Goal: Task Accomplishment & Management: Use online tool/utility

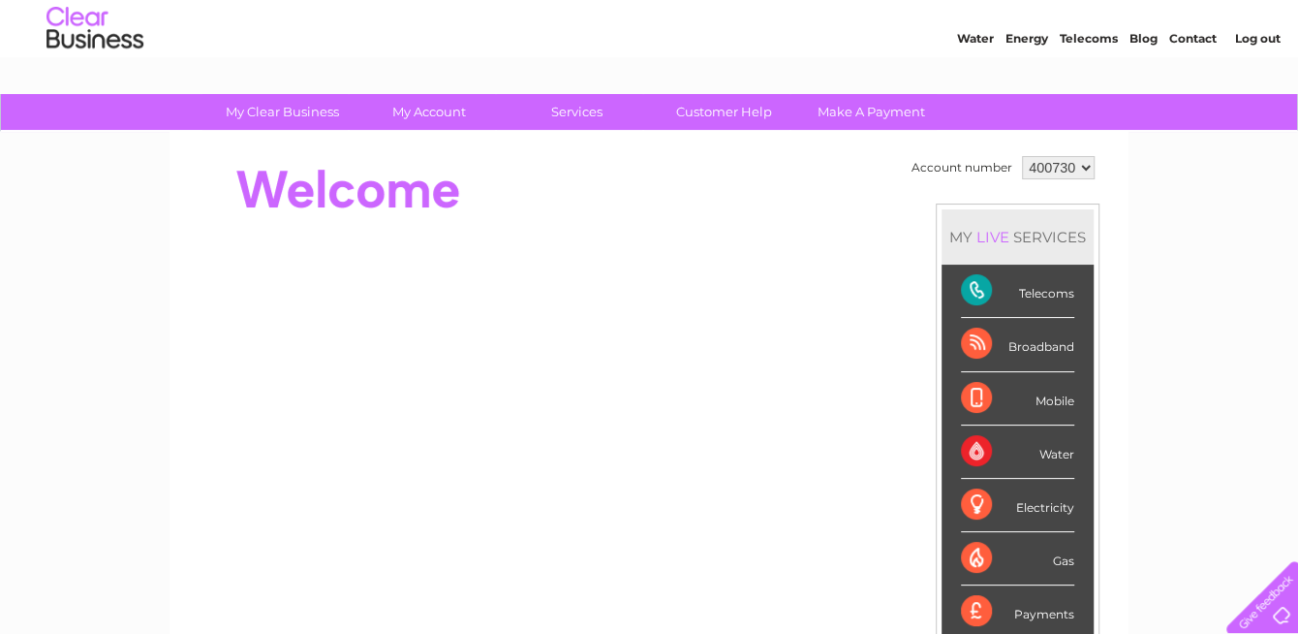
scroll to position [97, 0]
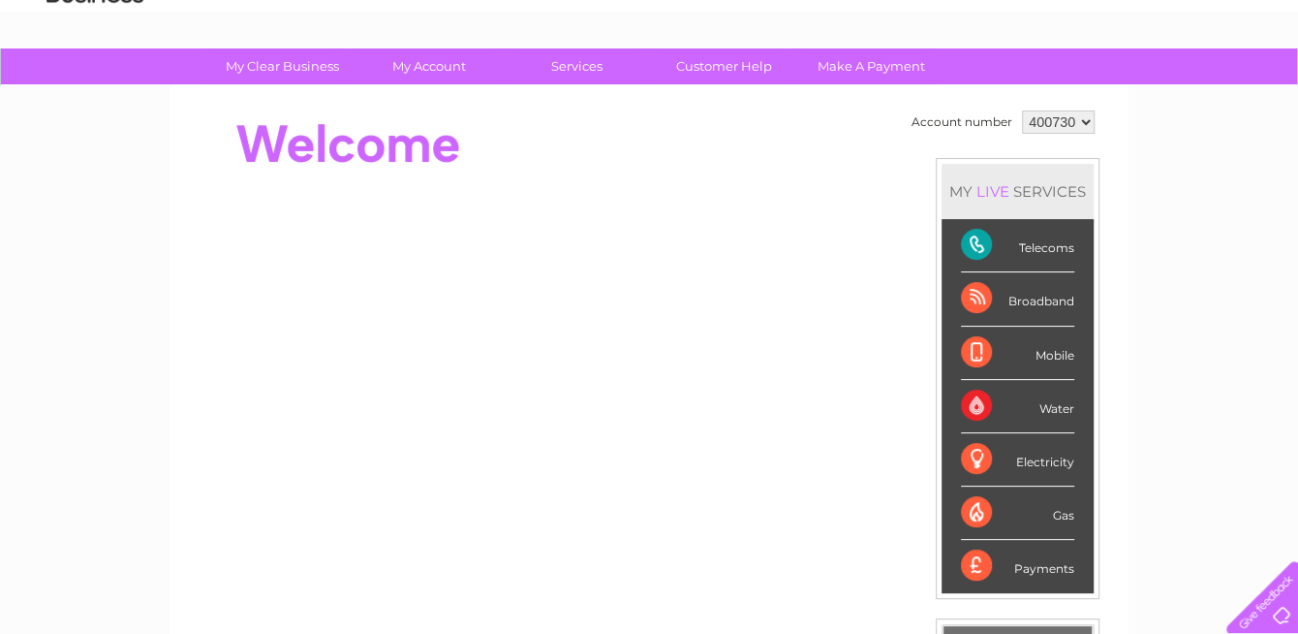
click at [969, 295] on div "Broadband" at bounding box center [1017, 298] width 113 height 53
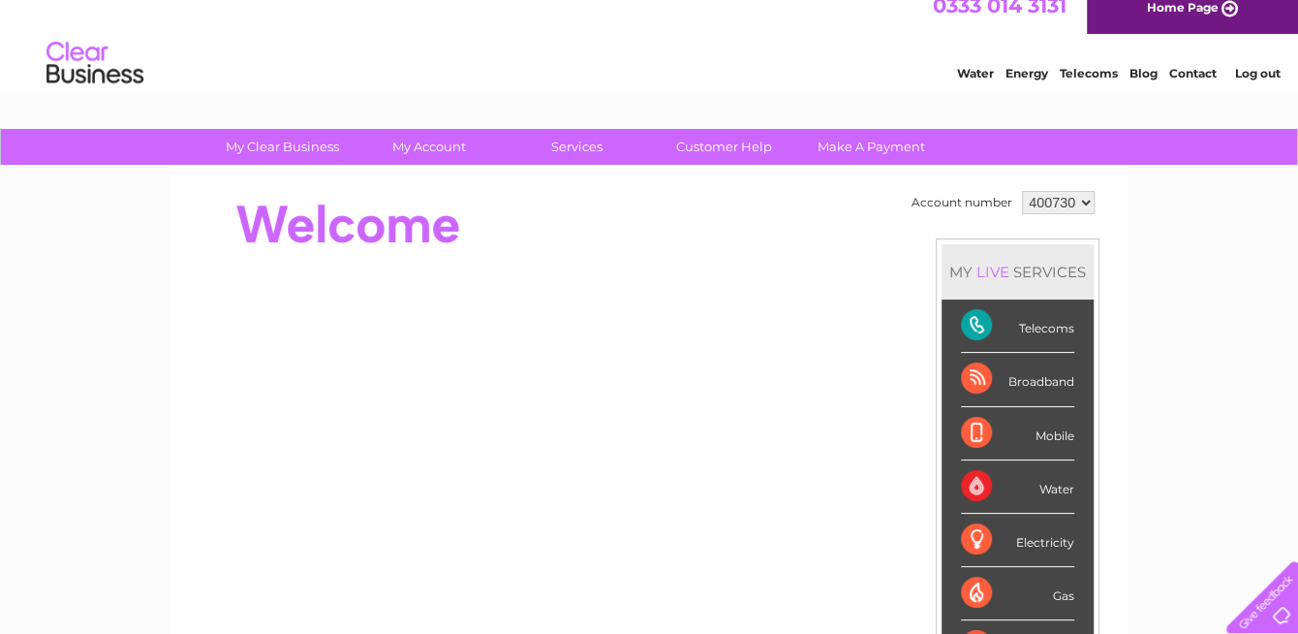
scroll to position [0, 0]
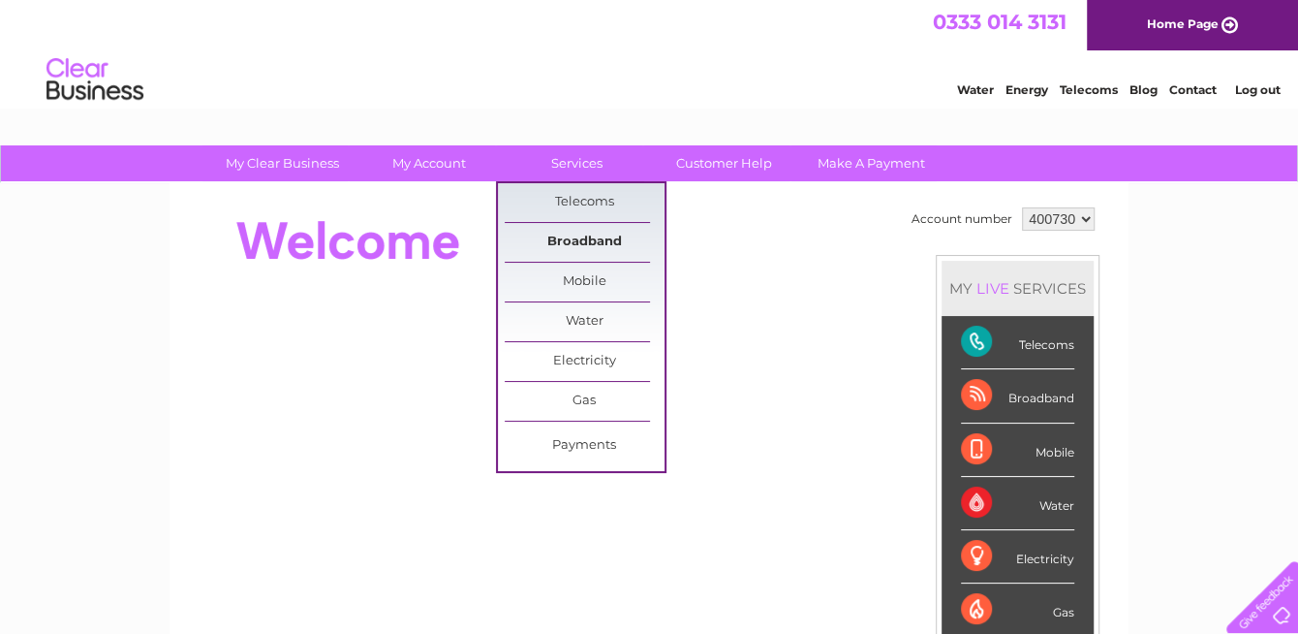
click at [584, 237] on link "Broadband" at bounding box center [585, 242] width 160 height 39
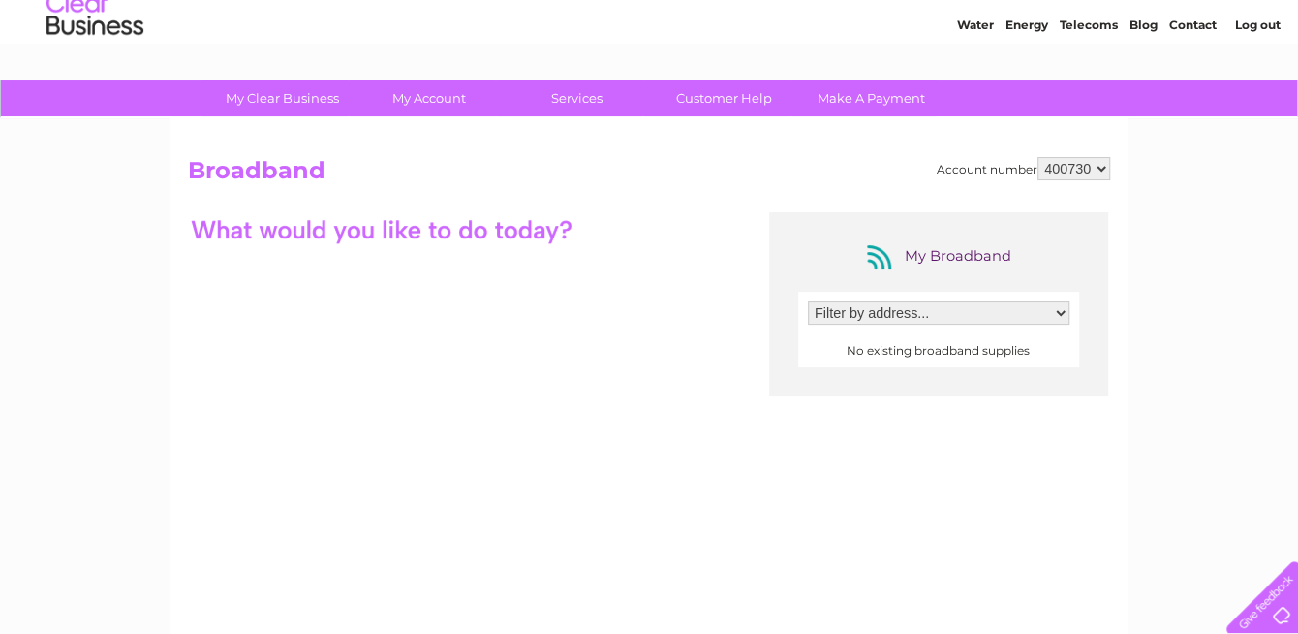
scroll to position [97, 0]
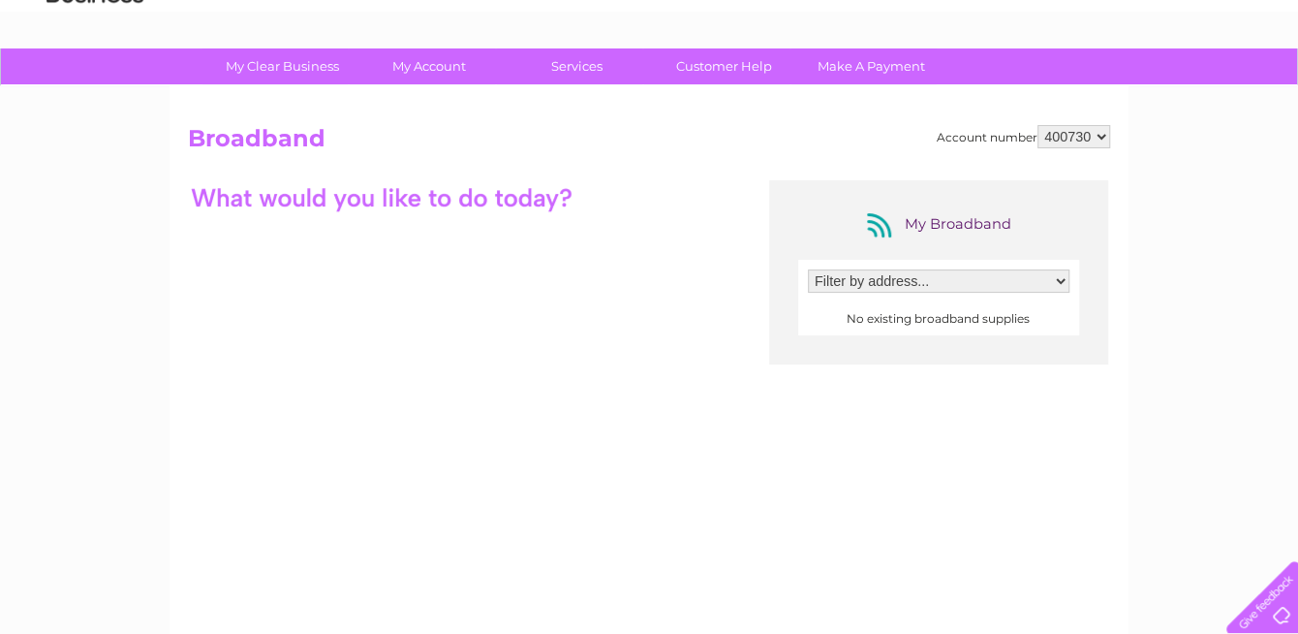
click at [1011, 282] on select "Filter by address..." at bounding box center [939, 280] width 262 height 23
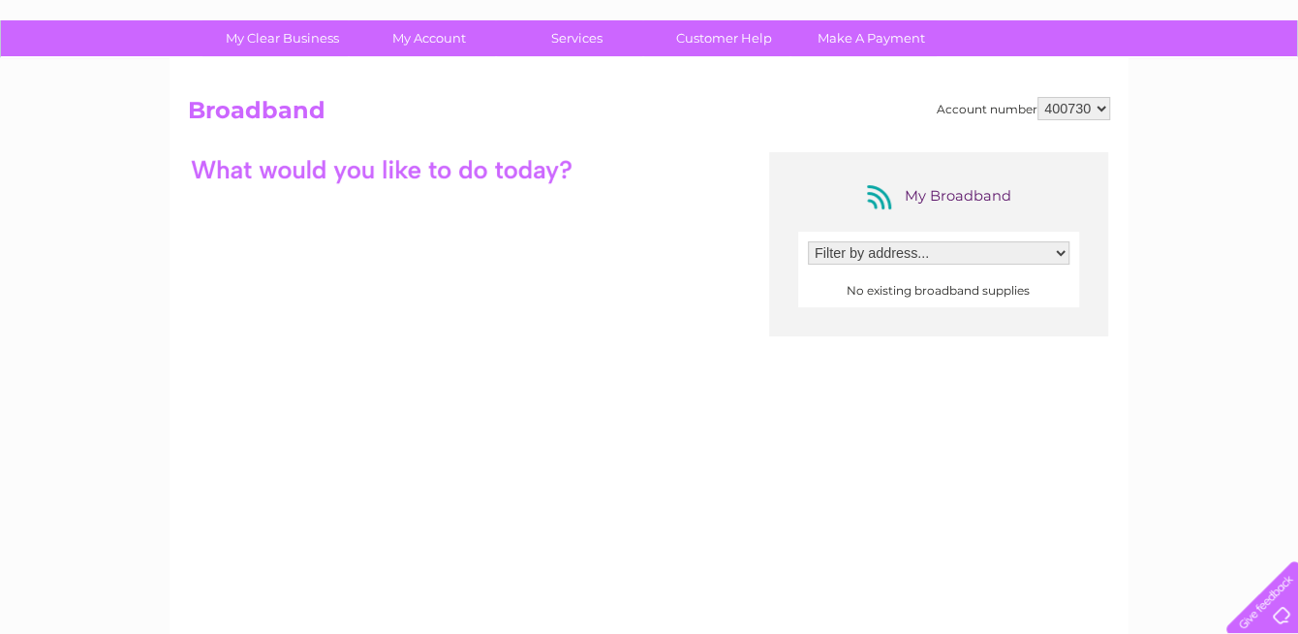
scroll to position [0, 0]
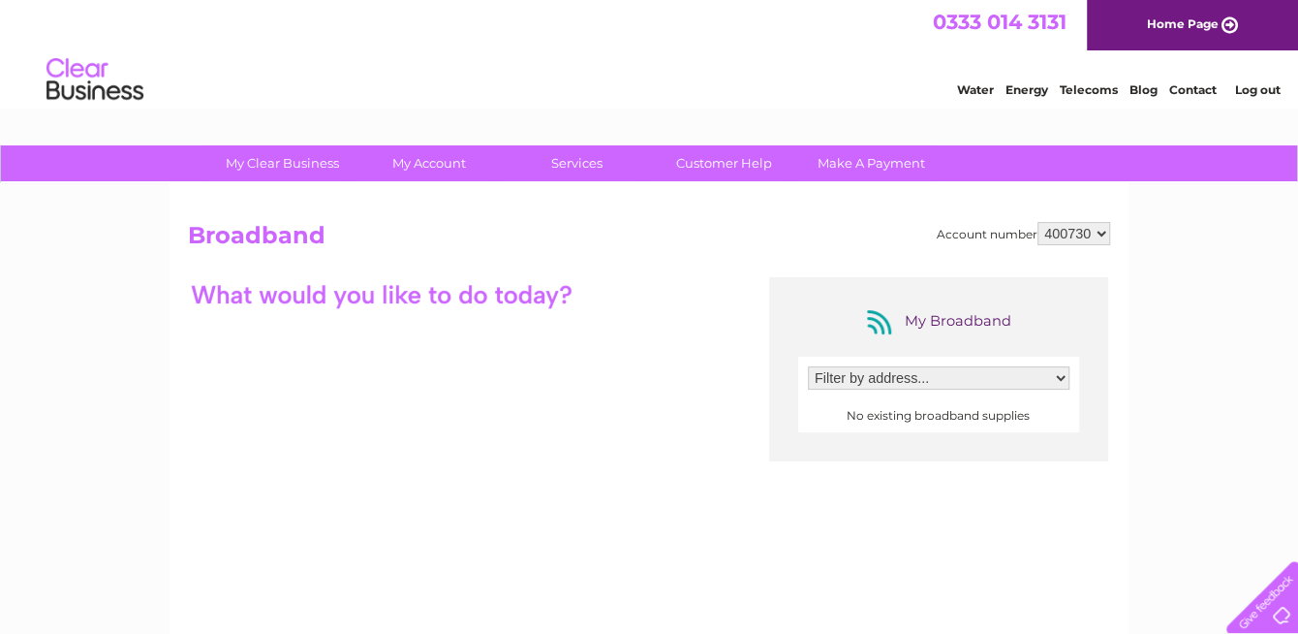
click at [877, 370] on select "Filter by address..." at bounding box center [939, 377] width 262 height 23
click at [878, 370] on select "Filter by address..." at bounding box center [939, 377] width 262 height 23
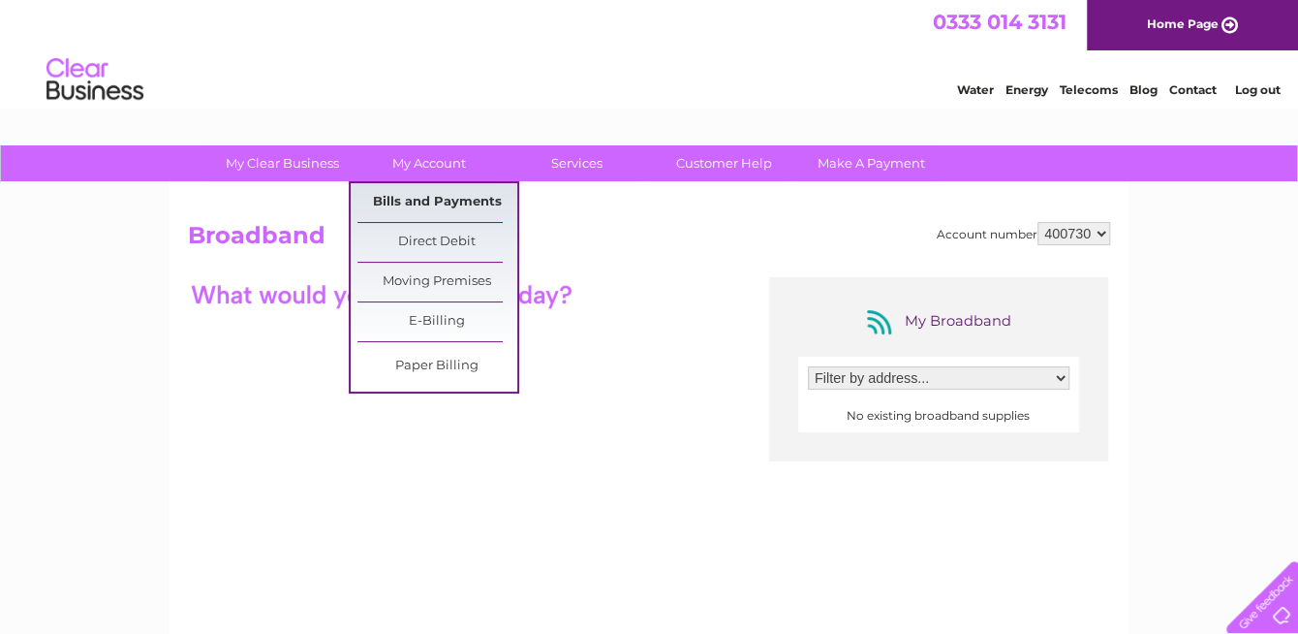
click at [440, 200] on link "Bills and Payments" at bounding box center [437, 202] width 160 height 39
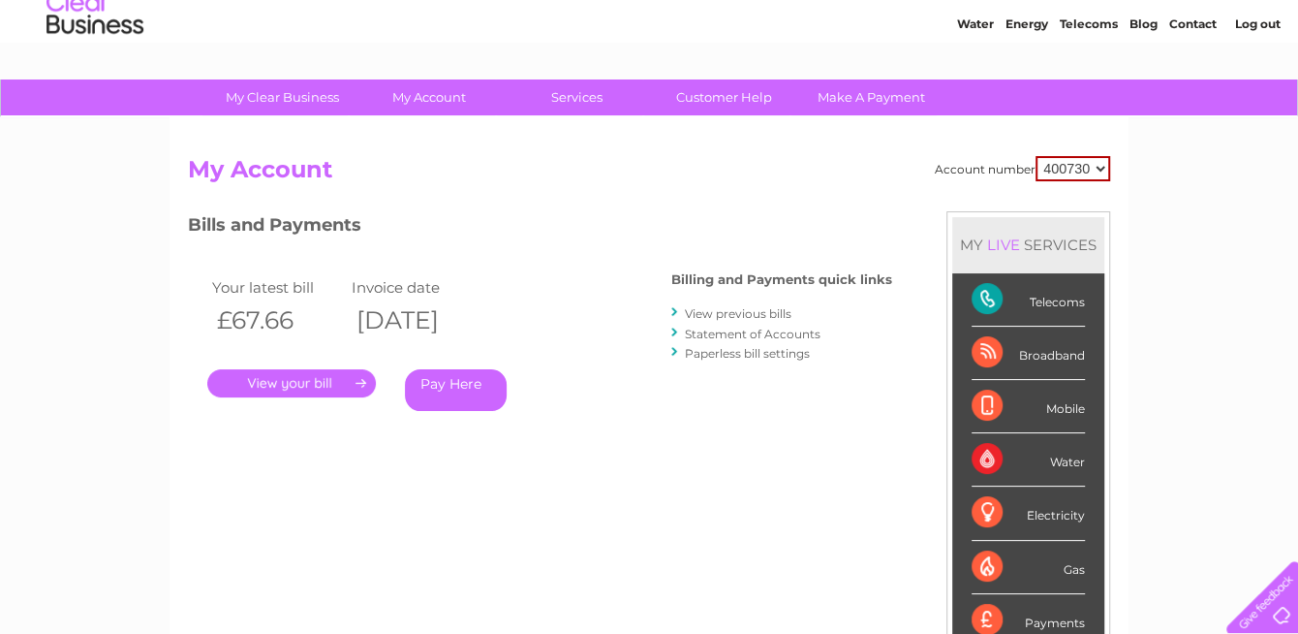
scroll to position [97, 0]
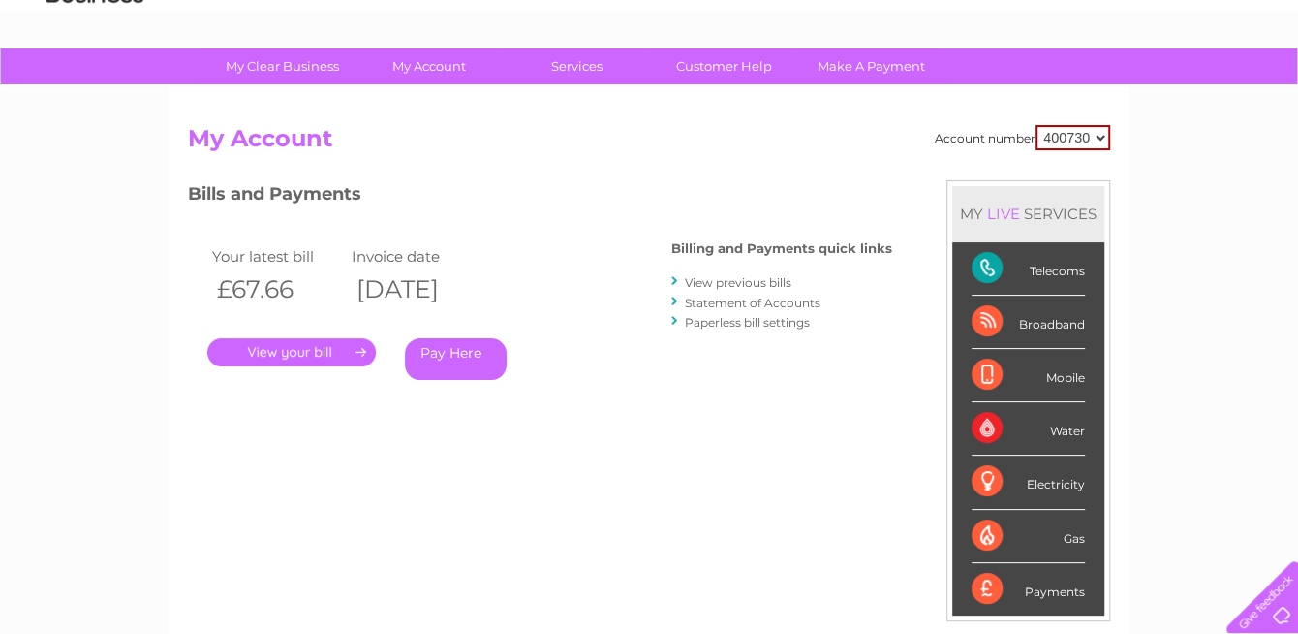
click at [1064, 323] on div "Broadband" at bounding box center [1028, 321] width 113 height 53
click at [977, 310] on div "Broadband" at bounding box center [1028, 321] width 113 height 53
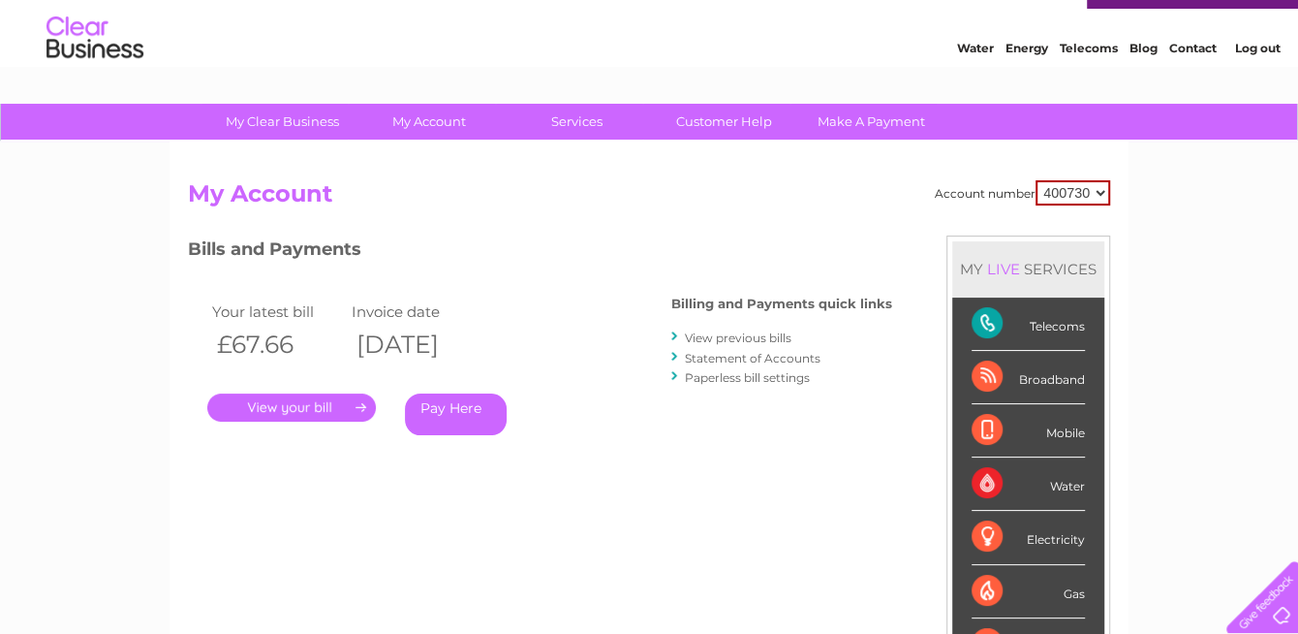
scroll to position [0, 0]
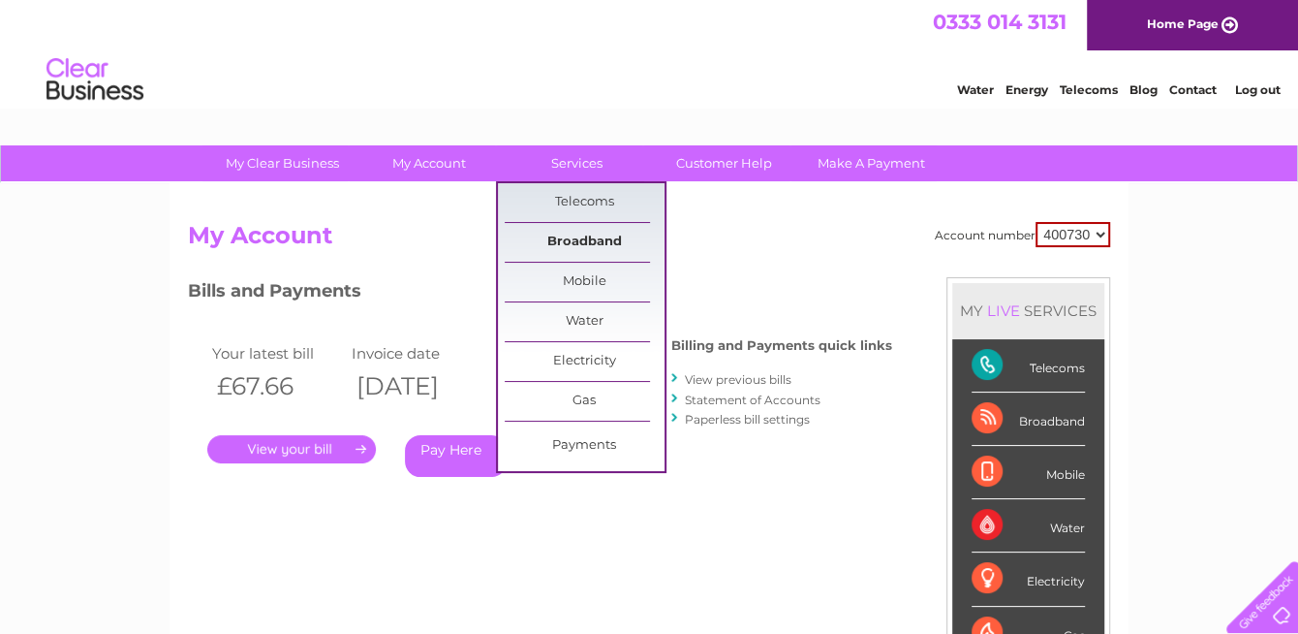
click at [590, 237] on link "Broadband" at bounding box center [585, 242] width 160 height 39
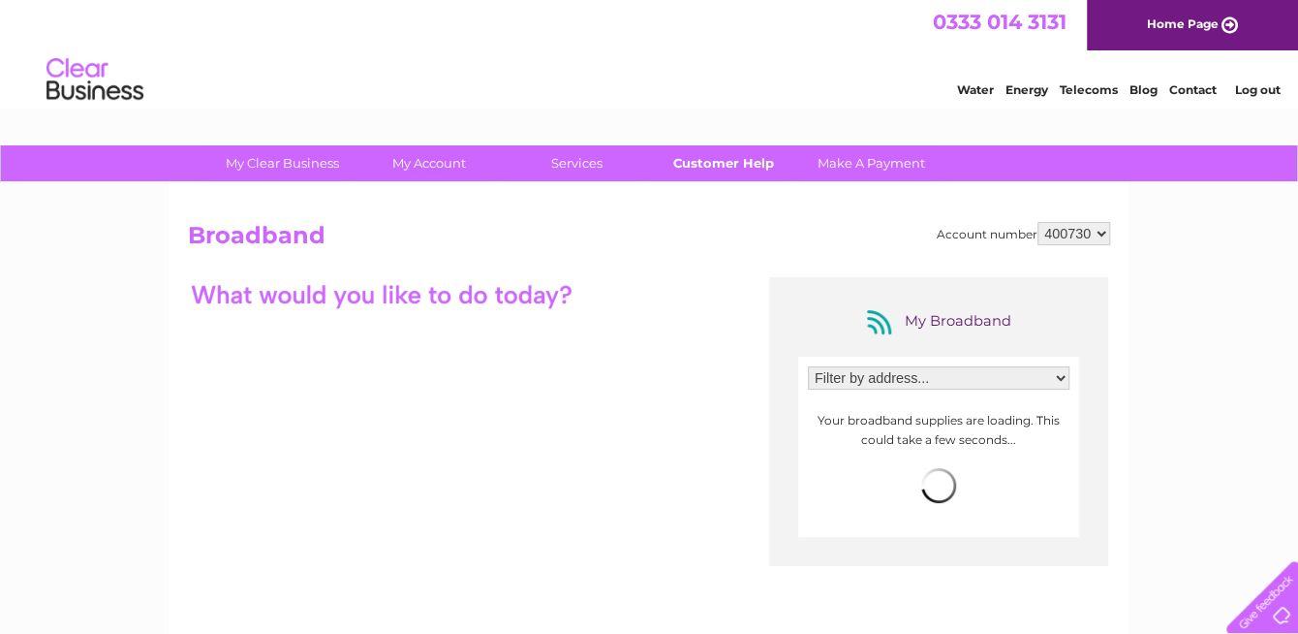
click at [717, 167] on link "Customer Help" at bounding box center [724, 163] width 160 height 36
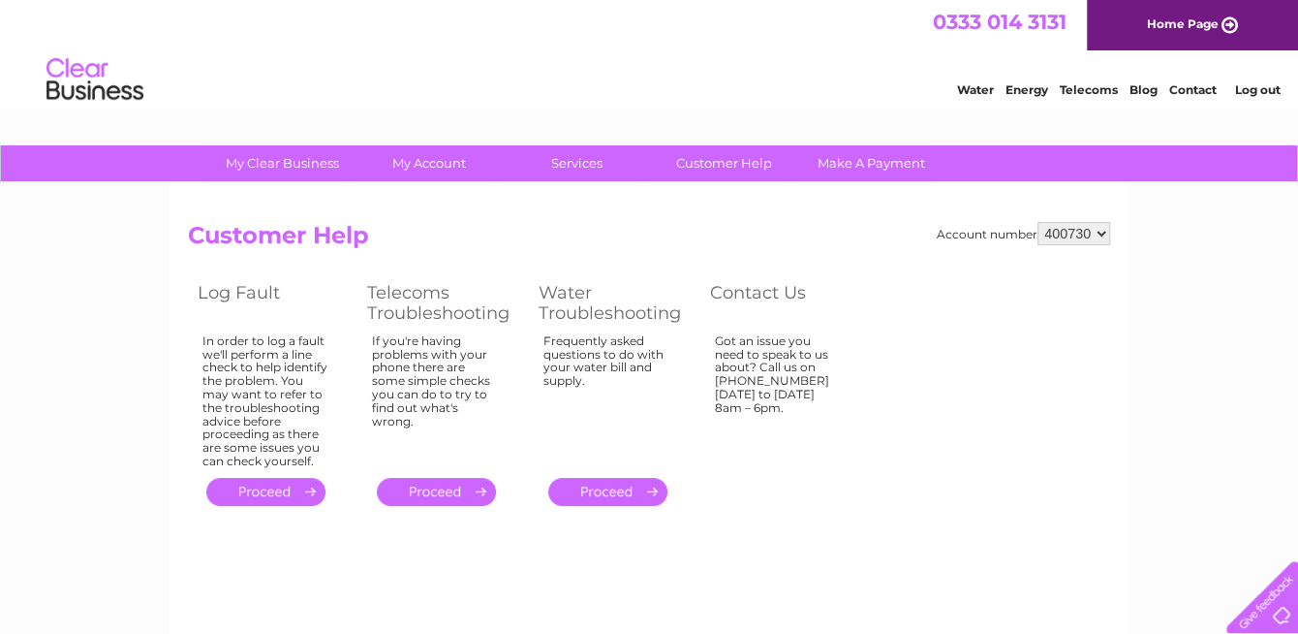
scroll to position [97, 0]
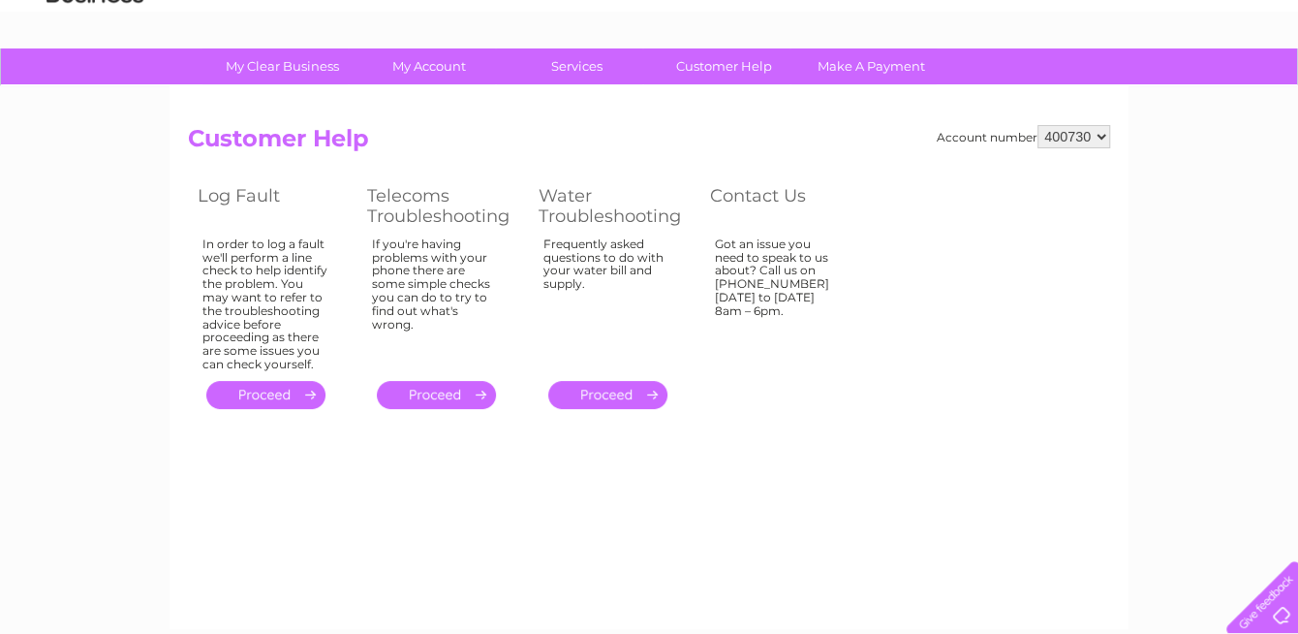
click at [258, 390] on link "." at bounding box center [265, 395] width 119 height 28
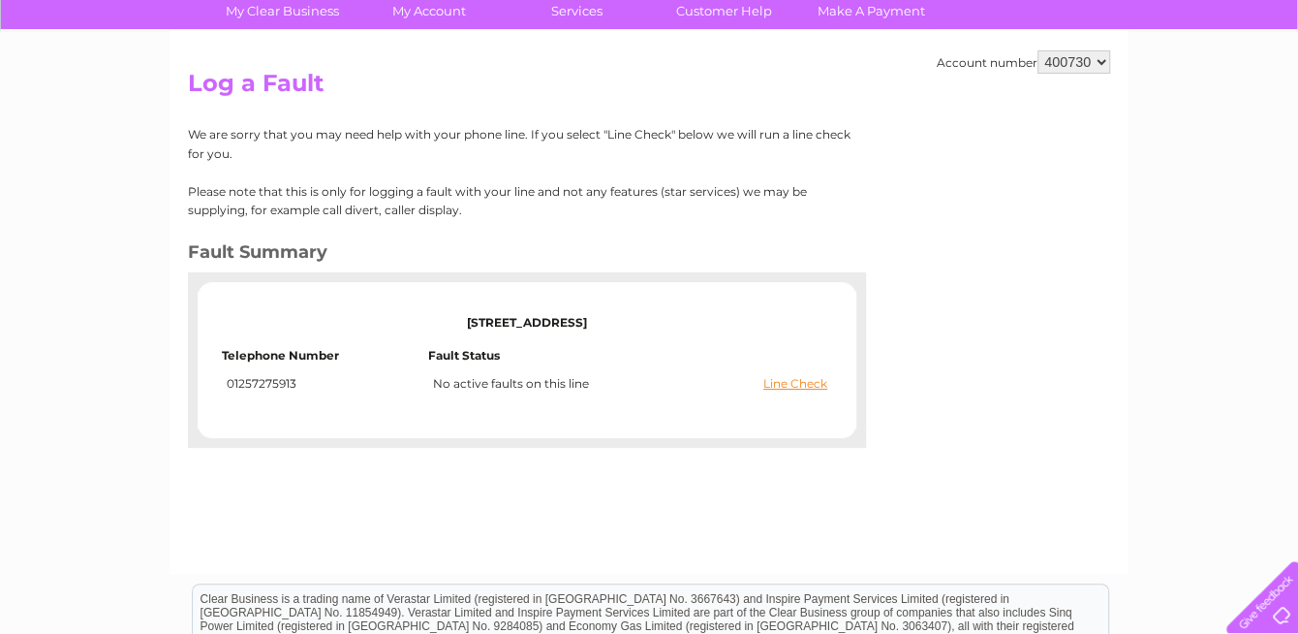
scroll to position [194, 0]
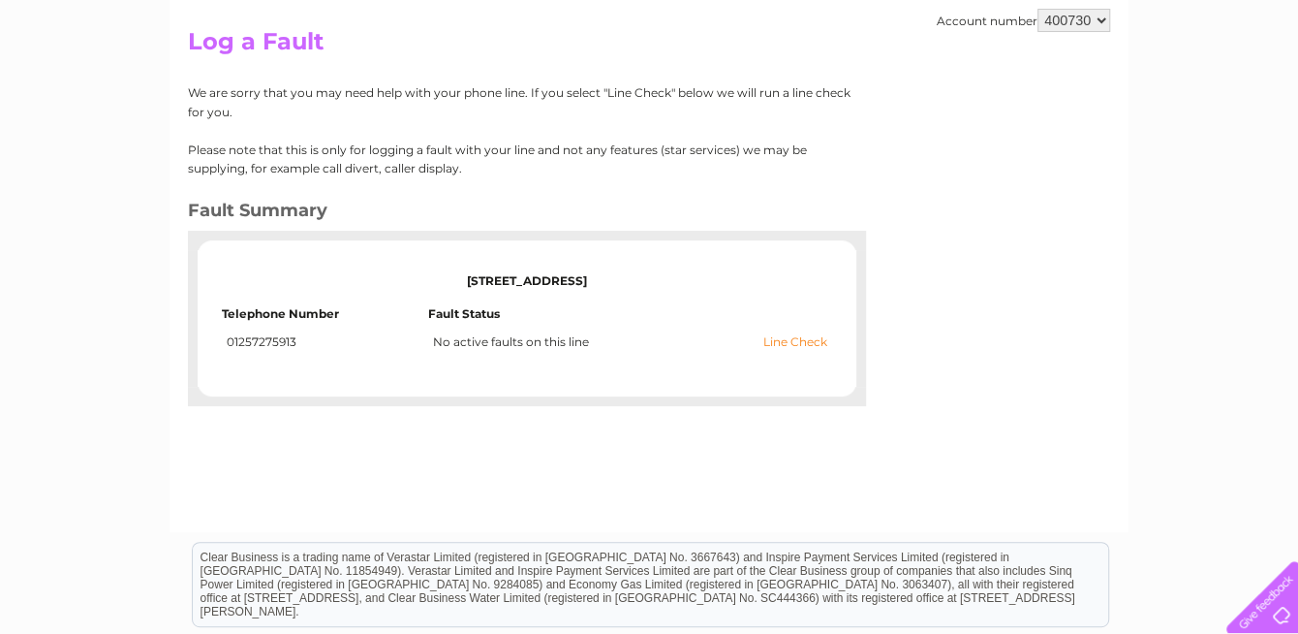
click at [796, 341] on link "Line Check" at bounding box center [795, 342] width 64 height 14
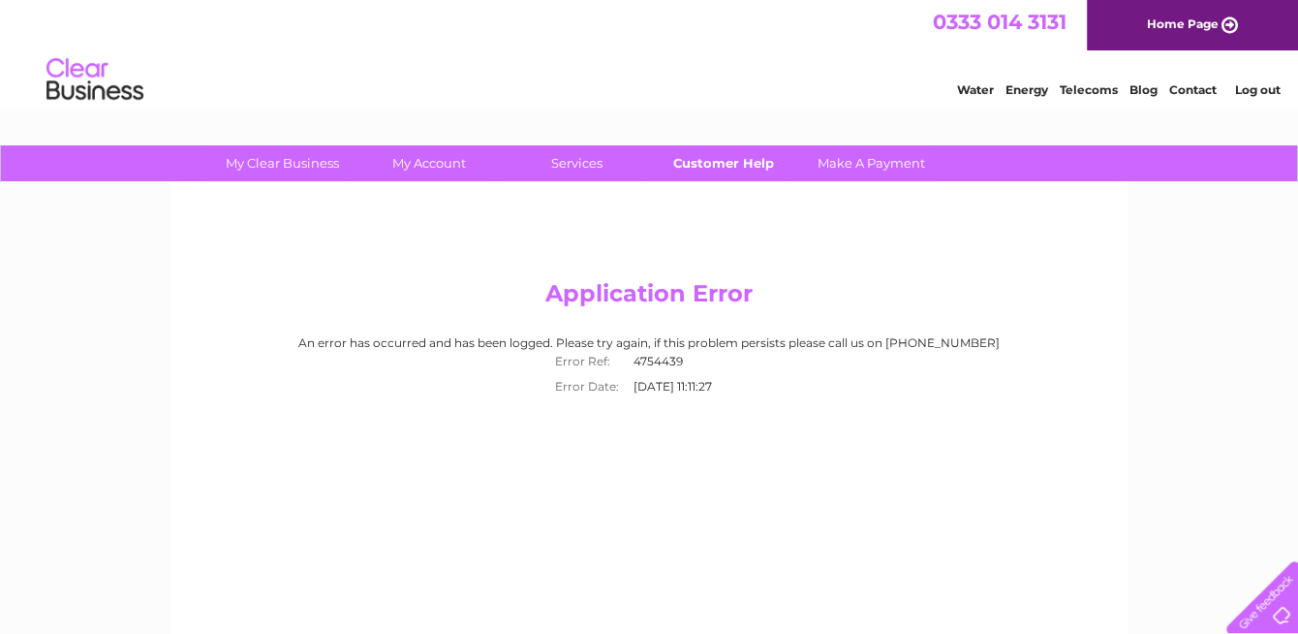
click at [726, 171] on link "Customer Help" at bounding box center [724, 163] width 160 height 36
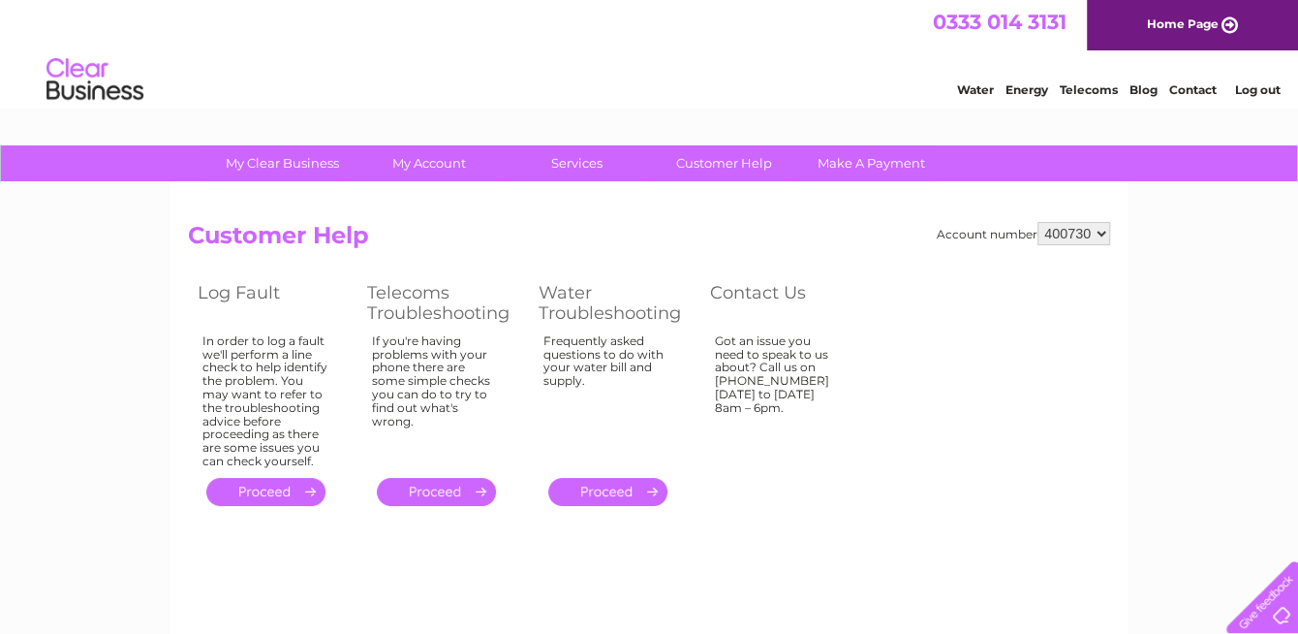
click at [272, 492] on link "." at bounding box center [265, 492] width 119 height 28
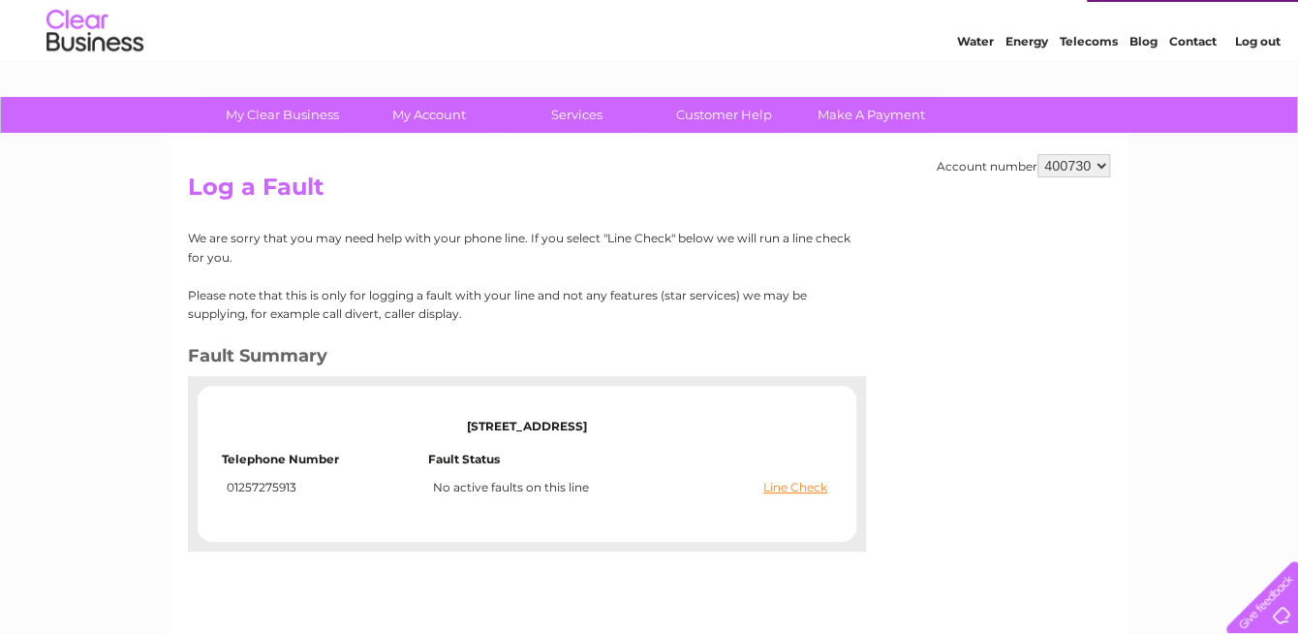
scroll to position [145, 0]
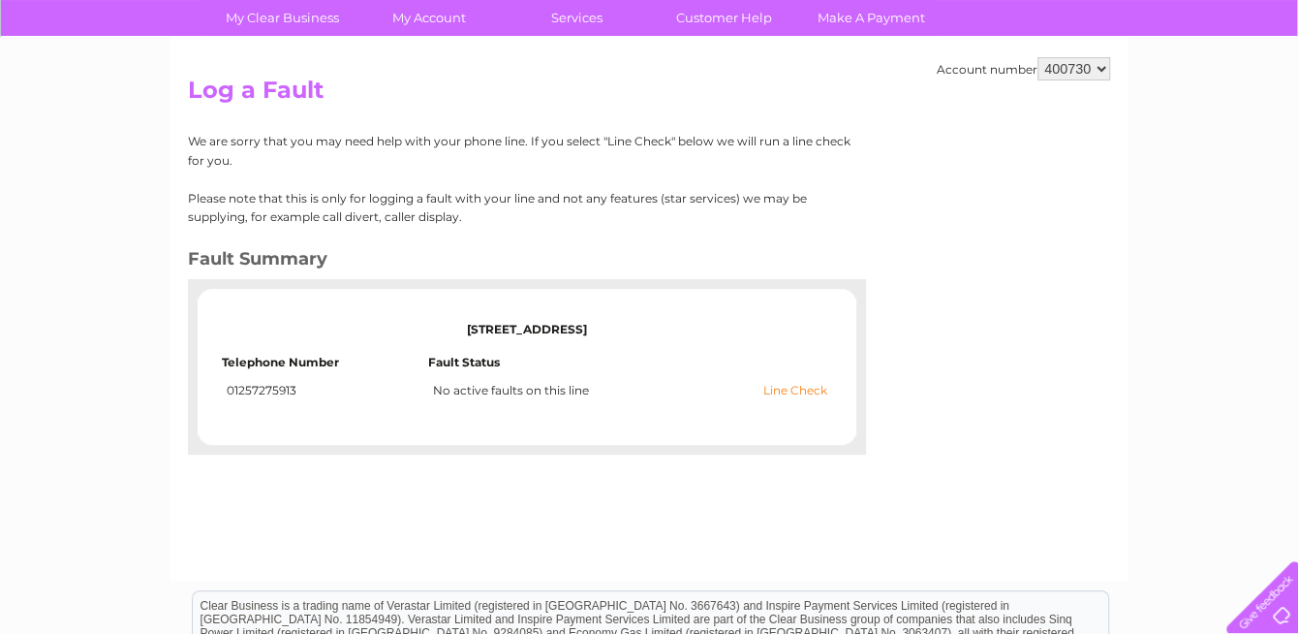
click at [796, 387] on link "Line Check" at bounding box center [795, 391] width 64 height 14
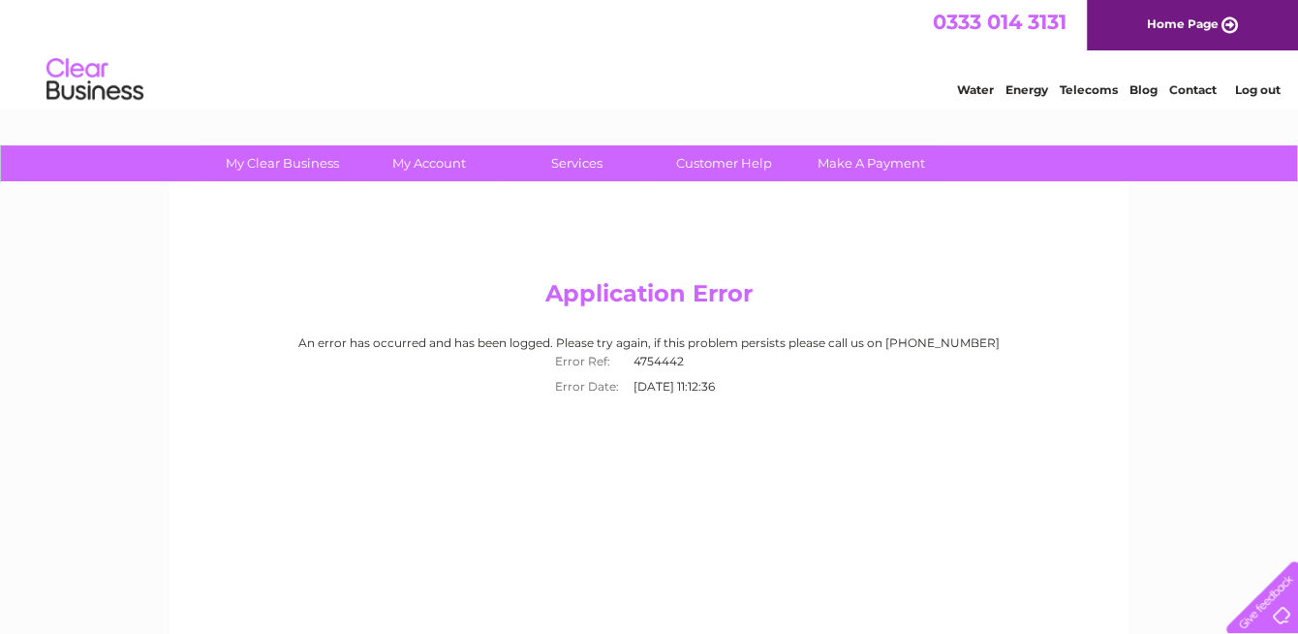
click at [1192, 87] on link "Contact" at bounding box center [1192, 89] width 47 height 15
